Goal: Navigation & Orientation: Find specific page/section

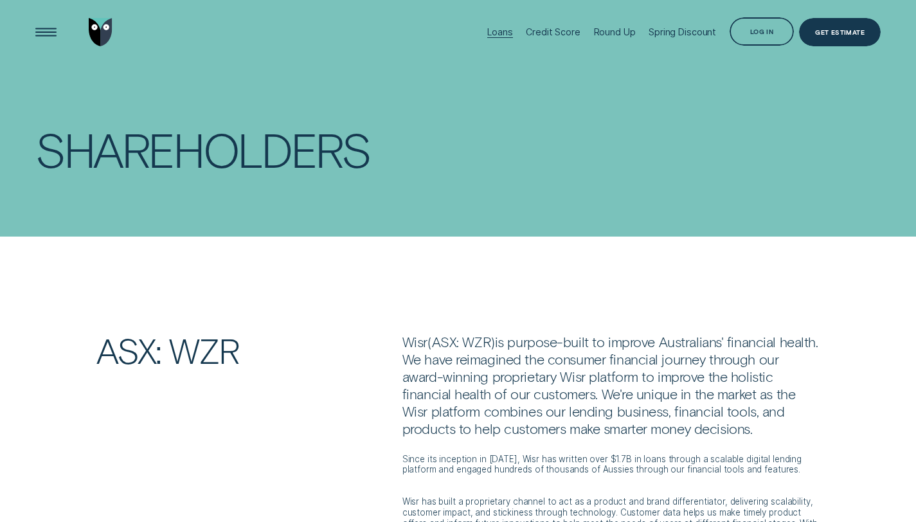
click at [509, 30] on div "Loans" at bounding box center [499, 31] width 25 height 11
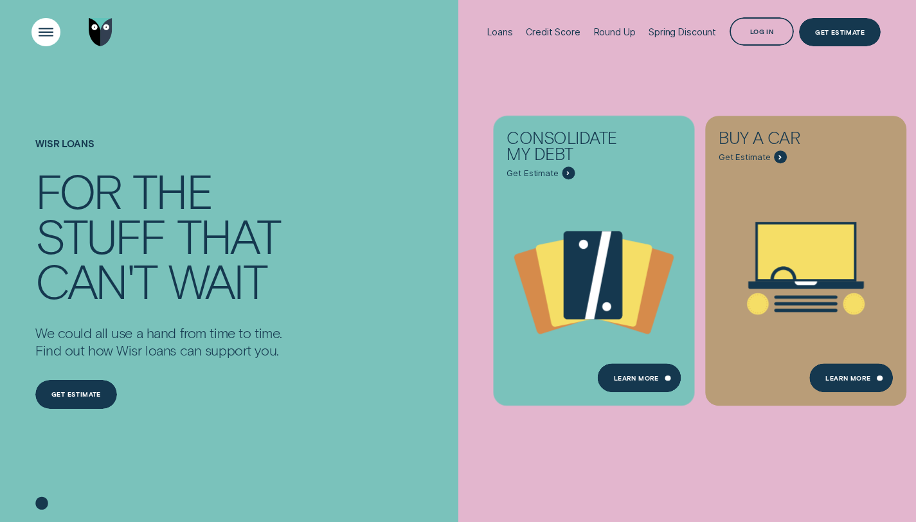
click at [42, 29] on div "Open Menu" at bounding box center [46, 32] width 41 height 41
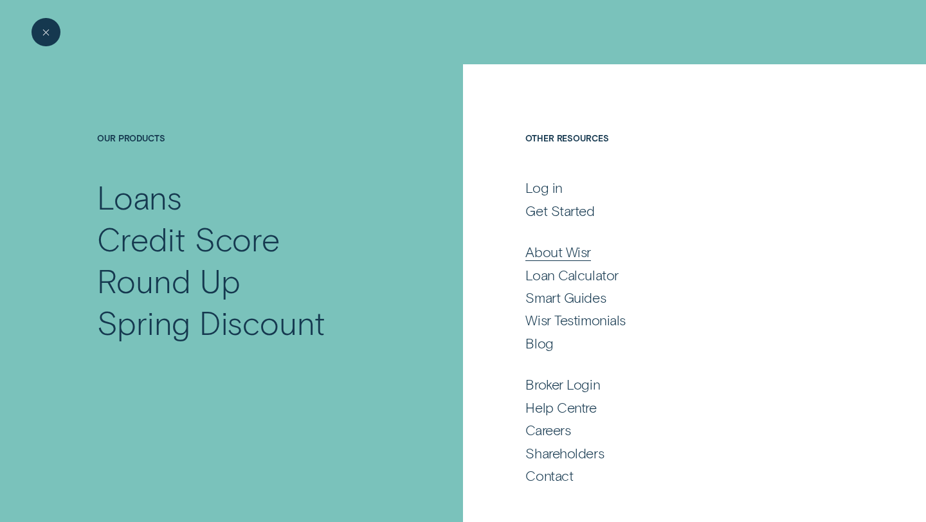
click at [578, 252] on div "About Wisr" at bounding box center [558, 251] width 66 height 17
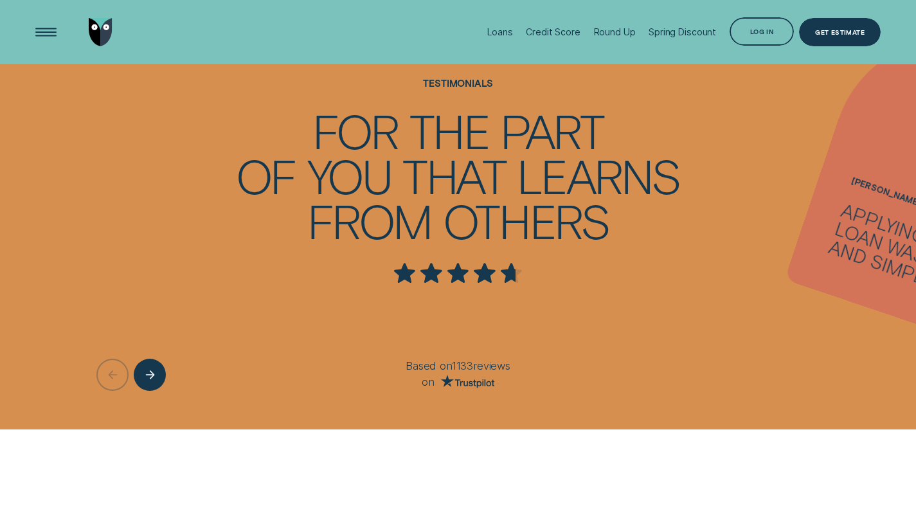
scroll to position [1551, 0]
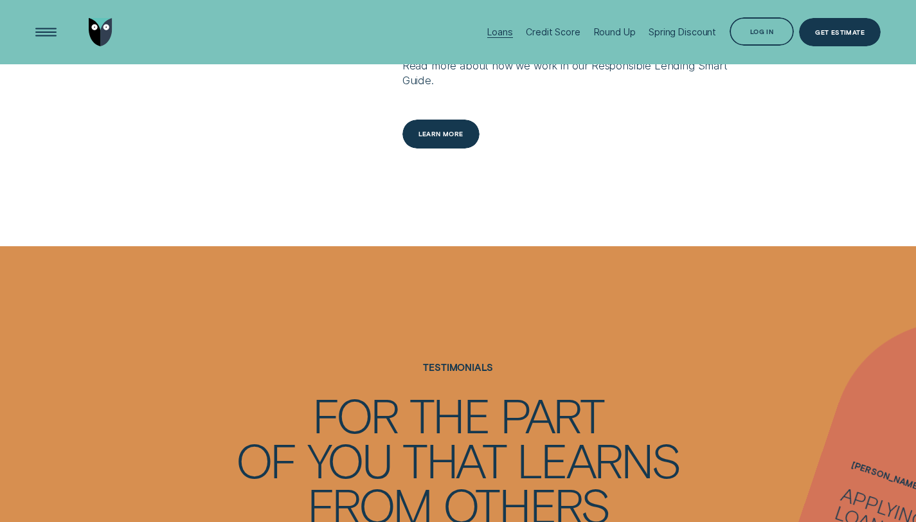
click at [507, 32] on div "Loans" at bounding box center [499, 31] width 25 height 11
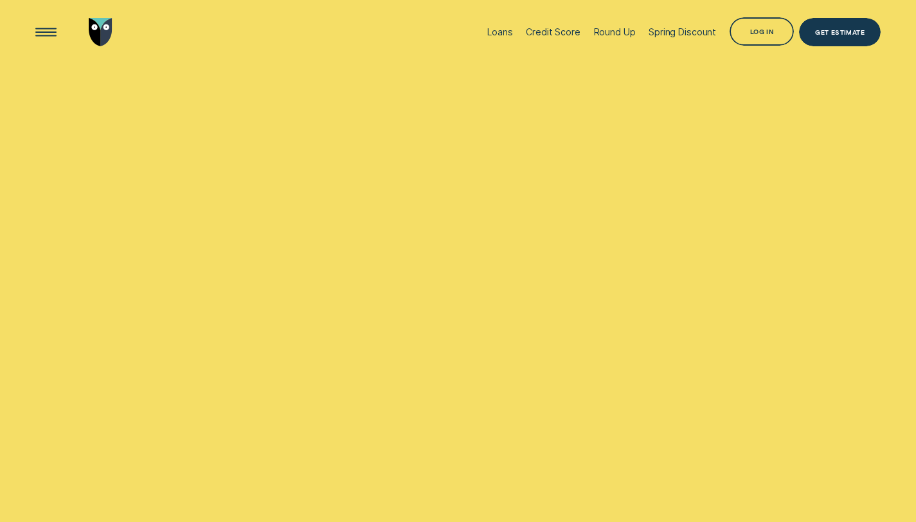
scroll to position [1551, 0]
